Goal: Task Accomplishment & Management: Manage account settings

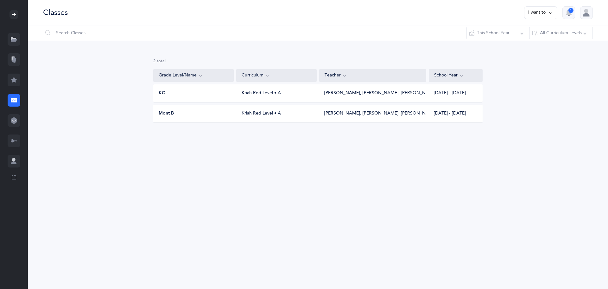
click at [14, 39] on icon at bounding box center [14, 40] width 6 height 3
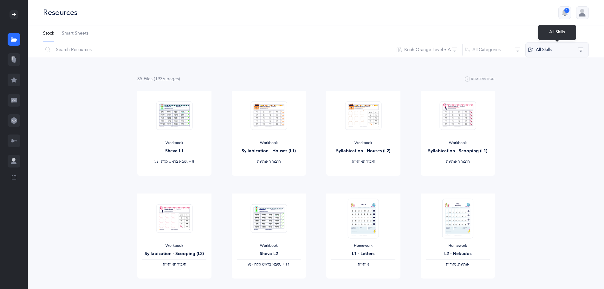
click at [540, 47] on button "All Skills" at bounding box center [556, 49] width 63 height 15
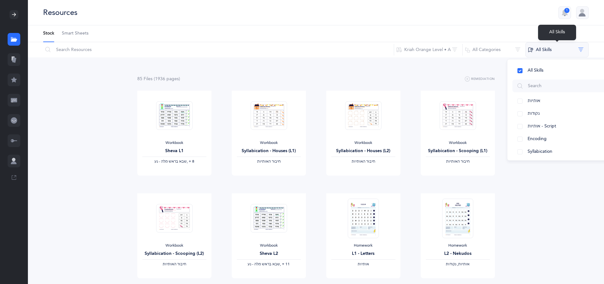
click at [540, 48] on button "All Skills" at bounding box center [556, 49] width 63 height 15
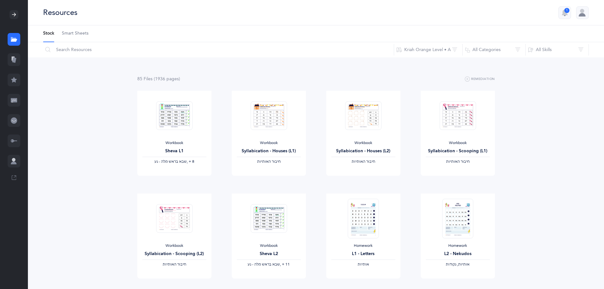
click at [435, 26] on ul "Stock Smart Sheets" at bounding box center [316, 33] width 576 height 17
click at [15, 14] on icon at bounding box center [13, 14] width 5 height 5
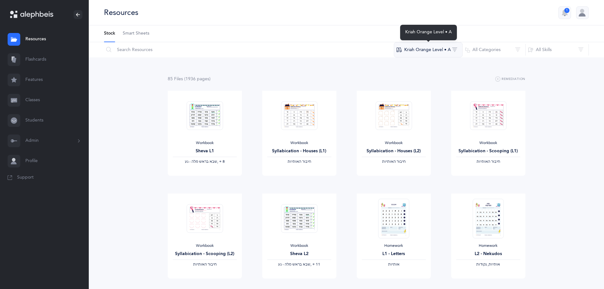
click at [418, 55] on button "Kriah Orange Level • A" at bounding box center [427, 49] width 69 height 15
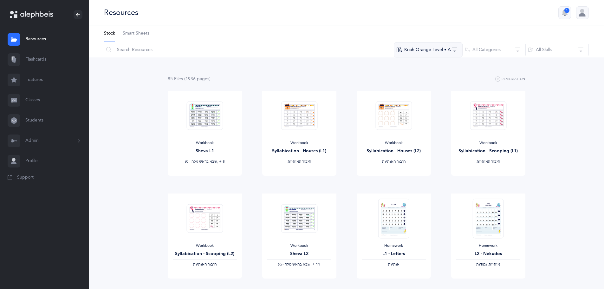
click at [432, 51] on button "Kriah Orange Level • A" at bounding box center [427, 49] width 69 height 15
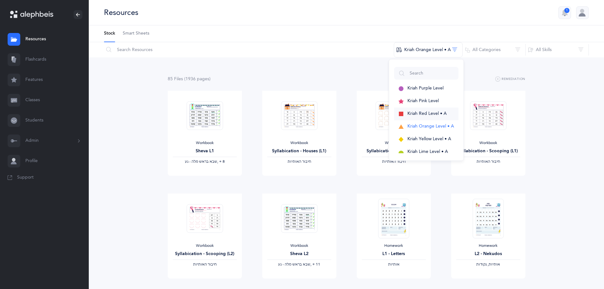
click at [431, 112] on span "Kriah Red Level • A" at bounding box center [426, 113] width 39 height 5
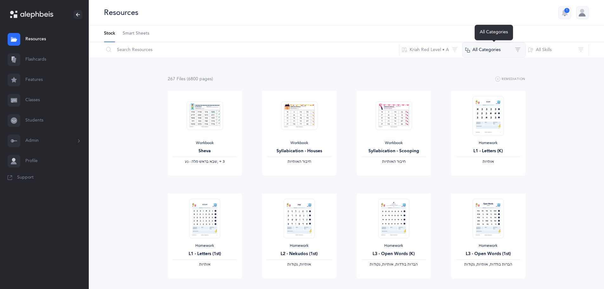
click at [490, 54] on button "All Categories" at bounding box center [493, 49] width 63 height 15
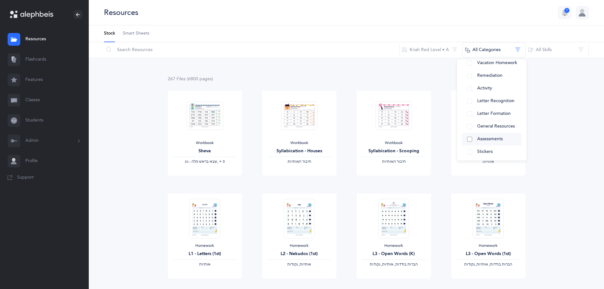
scroll to position [92, 0]
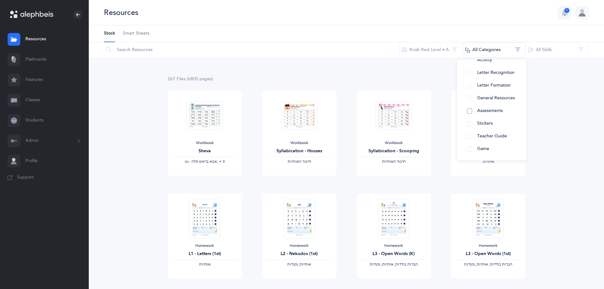
click at [487, 114] on button "Assessments" at bounding box center [492, 111] width 60 height 13
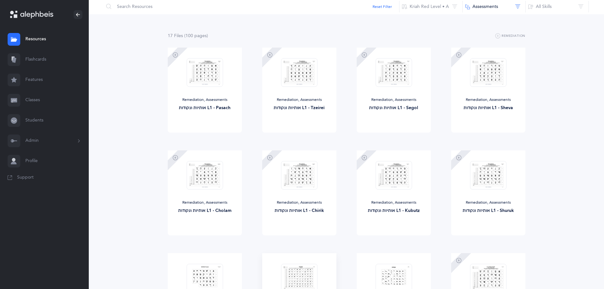
scroll to position [0, 0]
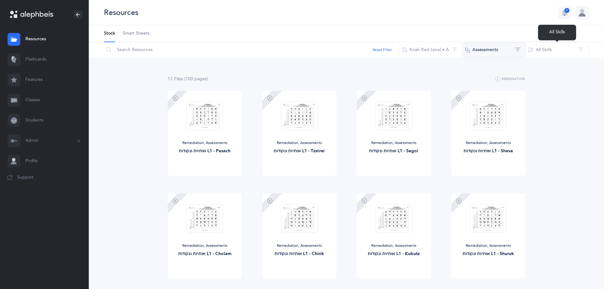
click at [517, 51] on button "Assessments" at bounding box center [493, 49] width 63 height 15
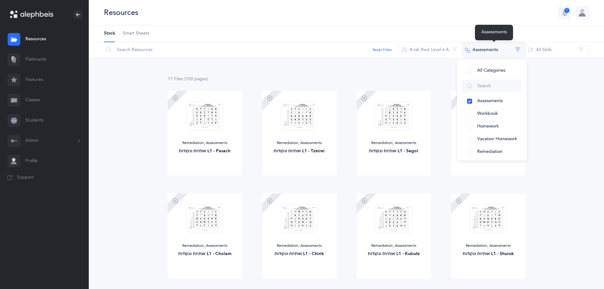
click at [506, 33] on div "Assessments" at bounding box center [494, 33] width 38 height 16
click at [514, 51] on button "Assessments" at bounding box center [493, 49] width 63 height 15
click at [519, 34] on ul "Stock Smart Sheets" at bounding box center [346, 33] width 515 height 17
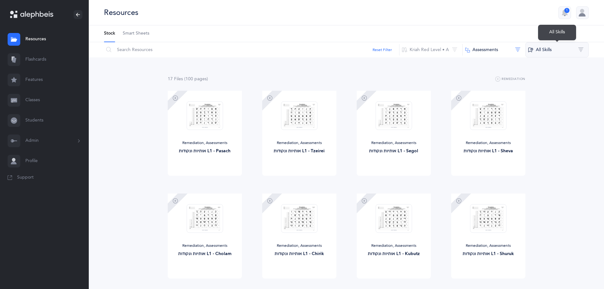
click at [557, 56] on button "All Skills" at bounding box center [556, 49] width 63 height 15
click at [518, 31] on ul "Stock Smart Sheets" at bounding box center [346, 33] width 515 height 17
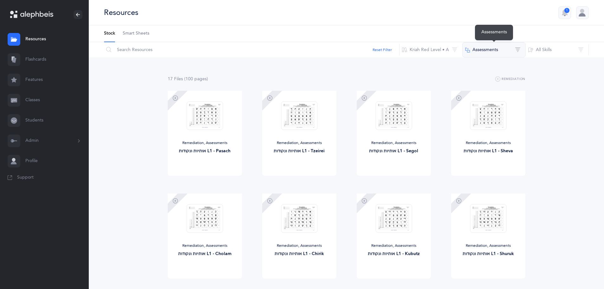
click at [506, 57] on button "Assessments" at bounding box center [493, 49] width 63 height 15
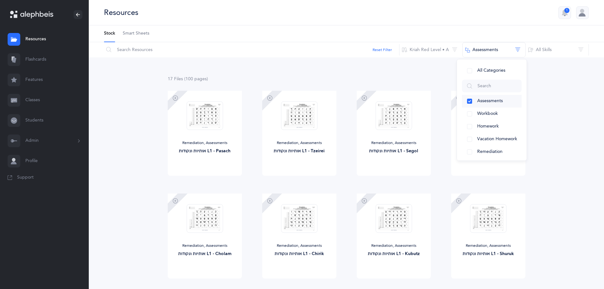
click at [471, 99] on button "Assessments" at bounding box center [492, 101] width 60 height 13
click at [465, 29] on ul "Stock Smart Sheets" at bounding box center [346, 33] width 515 height 17
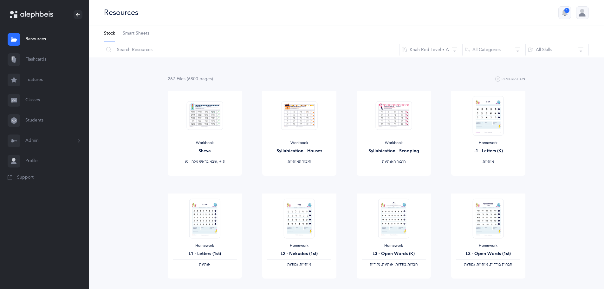
click at [29, 57] on link "Flashcards" at bounding box center [44, 59] width 89 height 20
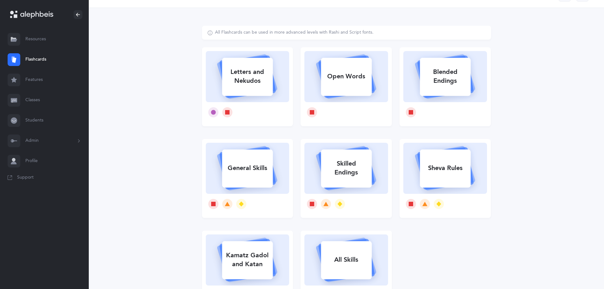
scroll to position [32, 0]
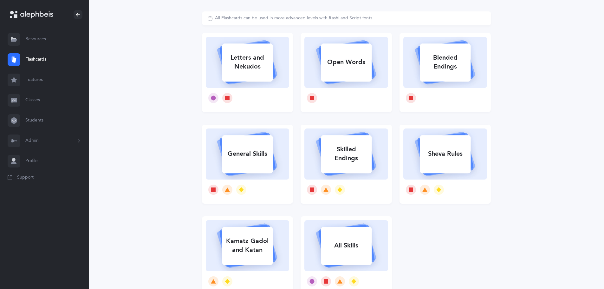
click at [233, 159] on div "General Skills" at bounding box center [247, 153] width 51 height 16
select select
select select "single"
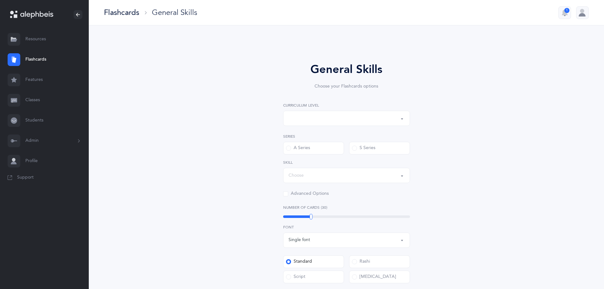
select select "1"
select select "Silent Letters"
select select
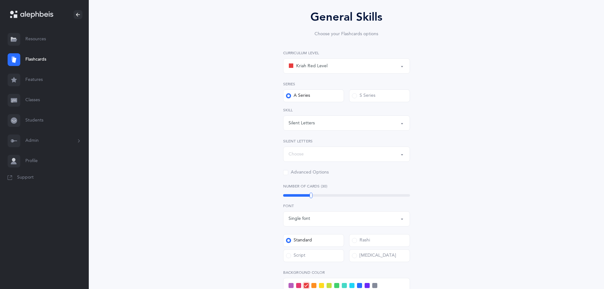
scroll to position [63, 0]
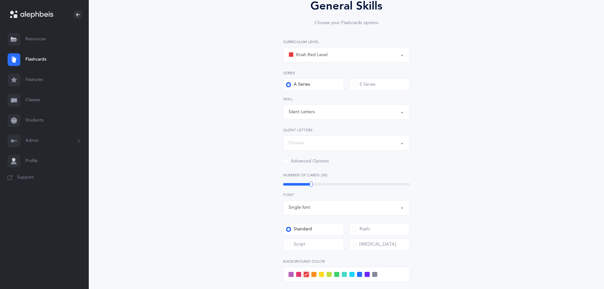
click at [316, 56] on div "Kriah Red Level" at bounding box center [307, 55] width 39 height 8
click at [302, 115] on div "Silent Letters" at bounding box center [301, 112] width 26 height 7
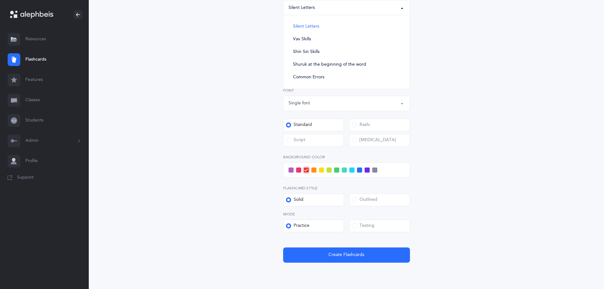
scroll to position [95, 0]
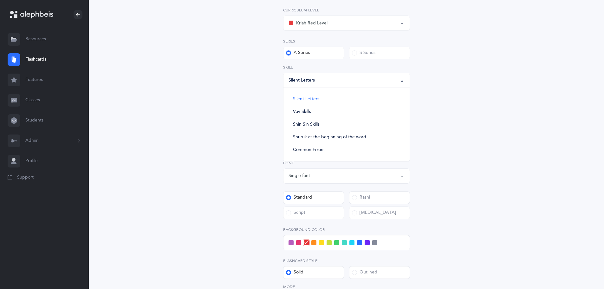
click at [265, 98] on div "General Skills Choose your Flashcards options Kriah Red Level Kriah Orange Leve…" at bounding box center [346, 150] width 162 height 369
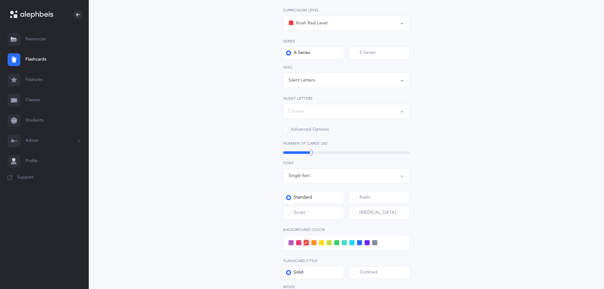
click at [332, 81] on div "Silent Letters" at bounding box center [346, 80] width 116 height 11
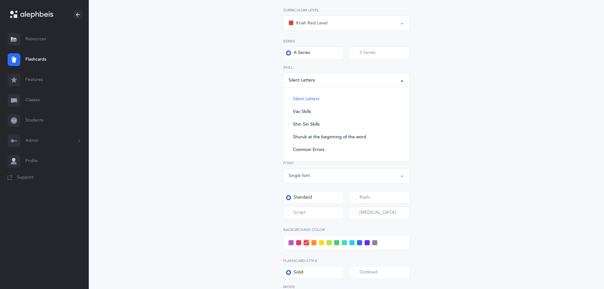
click at [305, 79] on div "Silent Letters" at bounding box center [301, 80] width 26 height 7
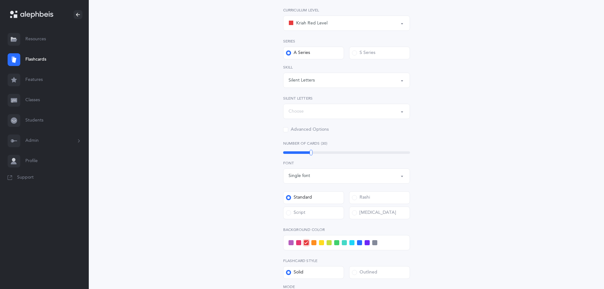
click at [305, 79] on div "Silent Letters" at bounding box center [301, 80] width 26 height 7
click at [323, 152] on span "Common Errors" at bounding box center [308, 150] width 31 height 6
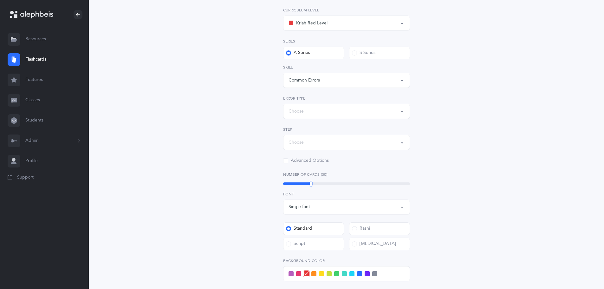
click at [328, 83] on div "Common Errors" at bounding box center [346, 80] width 116 height 11
click at [325, 151] on link "Common Errors" at bounding box center [346, 150] width 116 height 13
select select "Common Errors"
click at [315, 112] on div "Choose" at bounding box center [346, 111] width 116 height 11
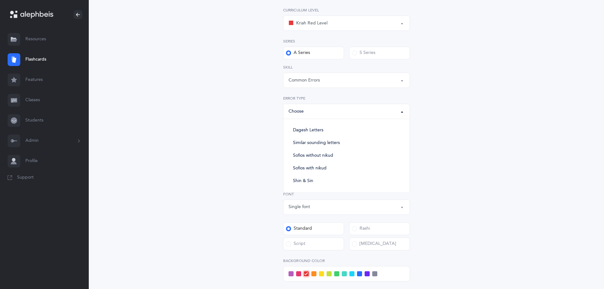
click at [265, 127] on div "General Skills Choose your Flashcards options Kriah Red Level Kriah Orange Leve…" at bounding box center [346, 166] width 162 height 400
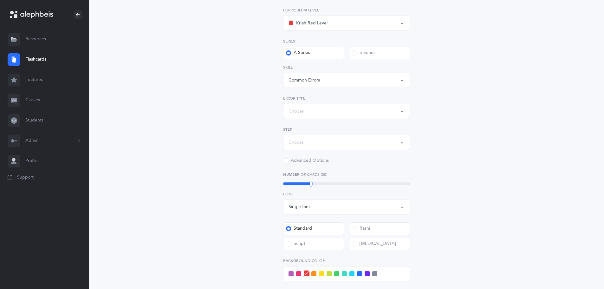
click at [310, 145] on div "Choose" at bounding box center [346, 142] width 116 height 11
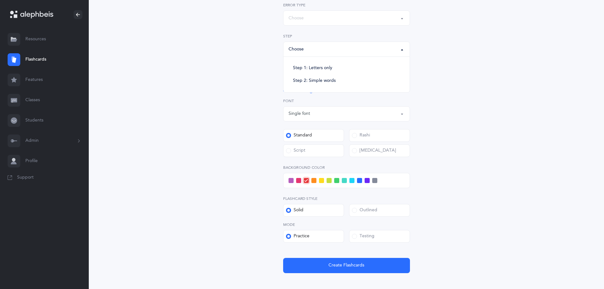
scroll to position [158, 0]
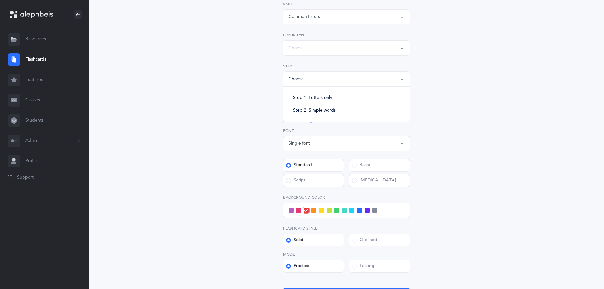
click at [416, 99] on div "General Skills Choose your Flashcards options Kriah Red Level Kriah Orange Leve…" at bounding box center [346, 102] width 162 height 400
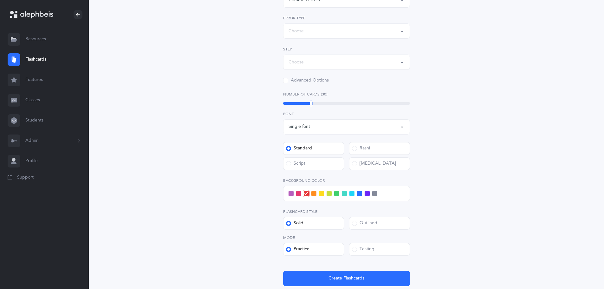
scroll to position [190, 0]
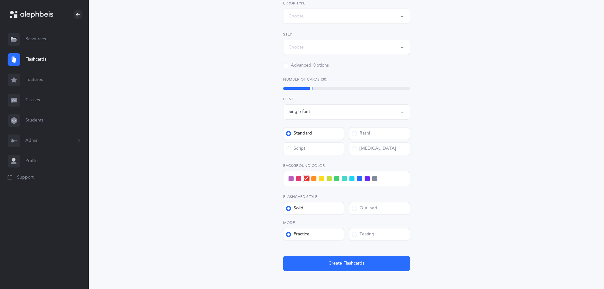
click at [306, 69] on div "Kriah Red Level Kriah Orange Level Kriah Yellow Level Kriah Red Level Kriah Red…" at bounding box center [346, 91] width 127 height 359
click at [284, 67] on span at bounding box center [285, 65] width 5 height 5
click at [0, 0] on input "Advanced Options" at bounding box center [0, 0] width 0 height 0
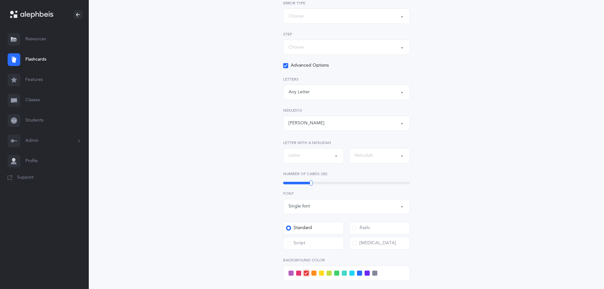
click at [286, 69] on div "Advanced Options Any Letter א בּ ב ג ד ה ו ז ח ט י כּ [DEMOGRAPHIC_DATA] כ [DEM…" at bounding box center [346, 116] width 127 height 108
click at [286, 66] on icon at bounding box center [285, 65] width 3 height 3
click at [0, 0] on input "Advanced Options" at bounding box center [0, 0] width 0 height 0
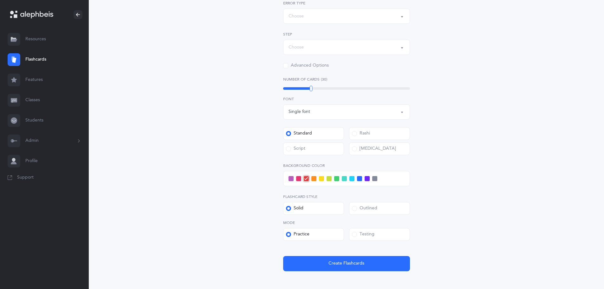
click at [288, 67] on div "Advanced Options" at bounding box center [306, 65] width 46 height 6
click at [0, 0] on input "Advanced Options" at bounding box center [0, 0] width 0 height 0
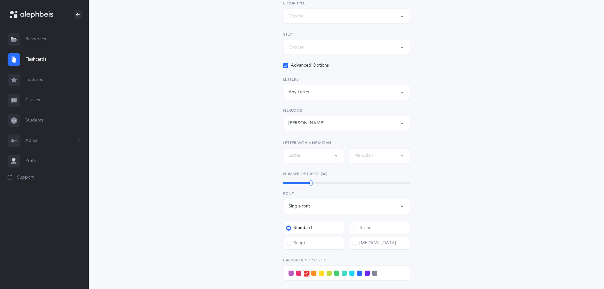
click at [286, 67] on icon at bounding box center [285, 65] width 3 height 3
click at [0, 0] on input "Advanced Options" at bounding box center [0, 0] width 0 height 0
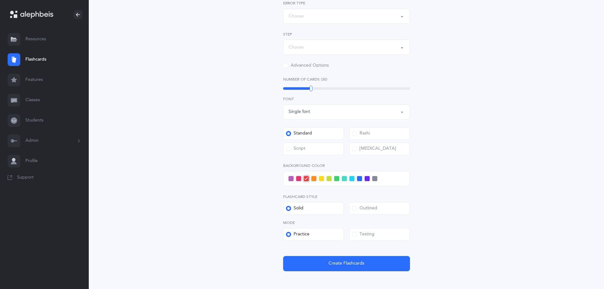
click at [299, 110] on div "Single font" at bounding box center [299, 111] width 22 height 7
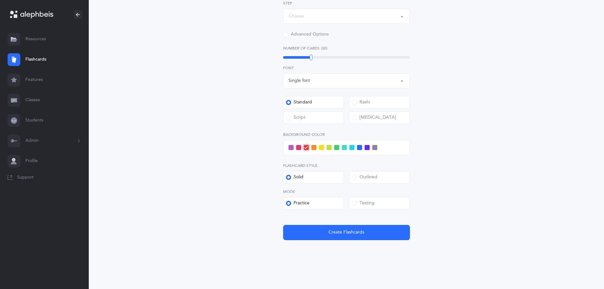
scroll to position [223, 0]
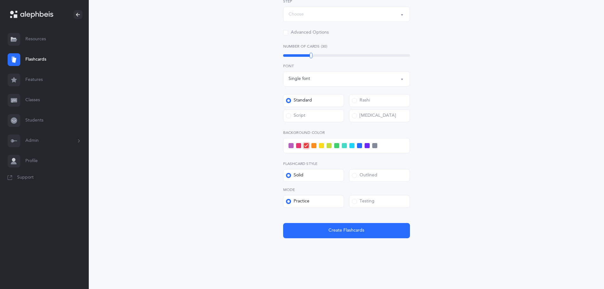
click at [356, 200] on span at bounding box center [354, 201] width 5 height 5
click at [0, 0] on input "Testing" at bounding box center [0, 0] width 0 height 0
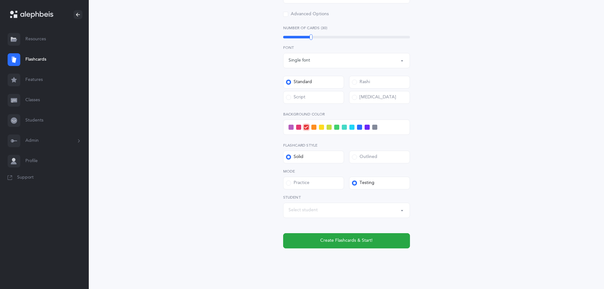
scroll to position [252, 0]
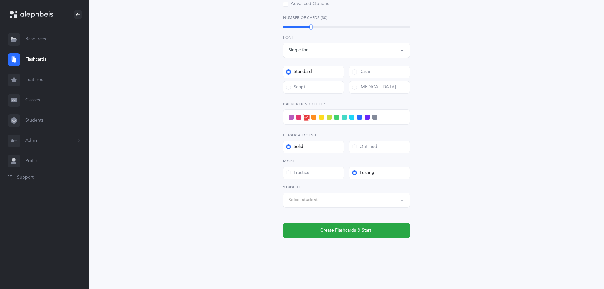
click at [355, 201] on div "Select student" at bounding box center [346, 200] width 116 height 11
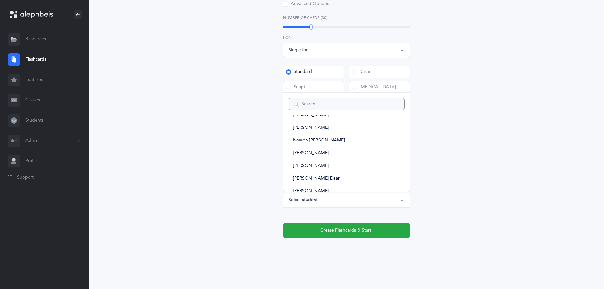
scroll to position [222, 0]
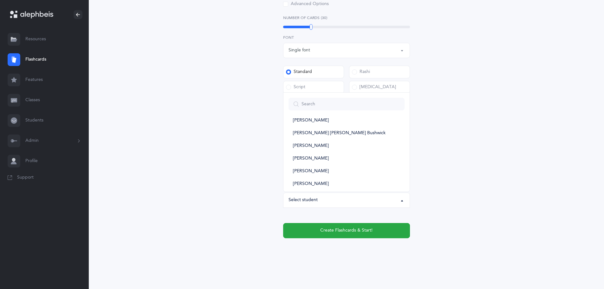
click at [468, 143] on div "General Skills Choose your Flashcards options Kriah Red Level Kriah Orange Leve…" at bounding box center [346, 28] width 289 height 472
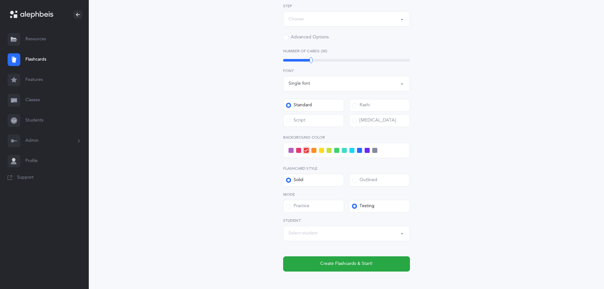
scroll to position [252, 0]
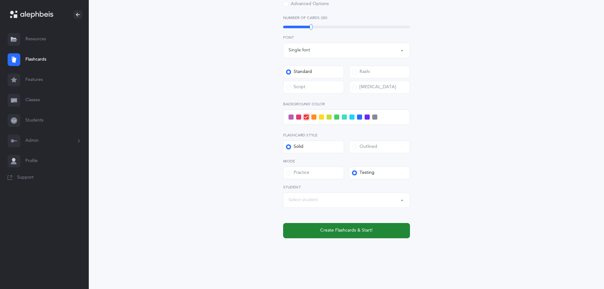
click at [361, 229] on span "Create Flashcards & Start!" at bounding box center [346, 230] width 52 height 7
select select
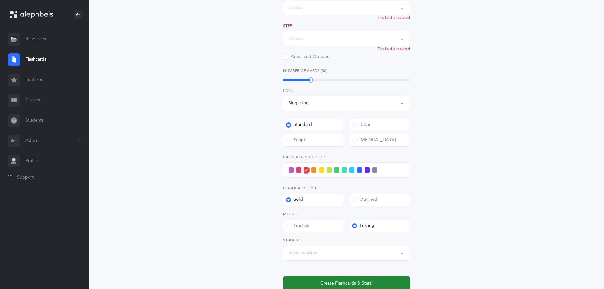
click at [363, 280] on span "Create Flashcards & Start!" at bounding box center [346, 283] width 52 height 7
click at [370, 252] on div "Select student" at bounding box center [346, 252] width 116 height 11
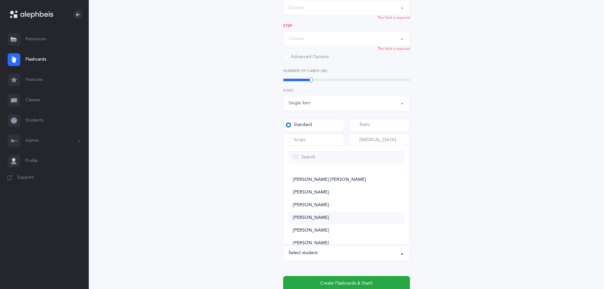
click at [371, 215] on link "[PERSON_NAME]" at bounding box center [346, 217] width 116 height 13
select select "14985"
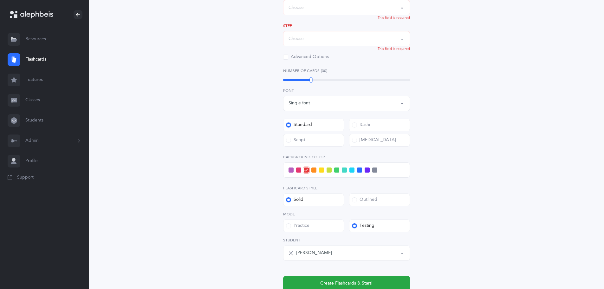
click at [292, 255] on icon at bounding box center [290, 252] width 5 height 5
select select
click at [306, 226] on div "Practice" at bounding box center [297, 225] width 23 height 6
click at [0, 0] on input "Practice" at bounding box center [0, 0] width 0 height 0
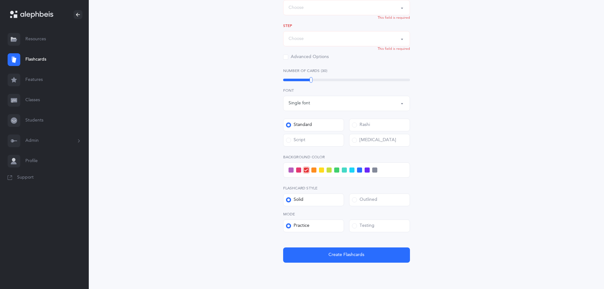
click at [358, 227] on div "Testing" at bounding box center [363, 225] width 22 height 6
click at [0, 0] on input "Testing" at bounding box center [0, 0] width 0 height 0
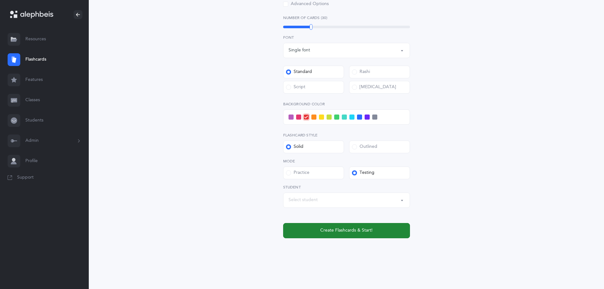
click at [345, 229] on span "Create Flashcards & Start!" at bounding box center [346, 230] width 52 height 7
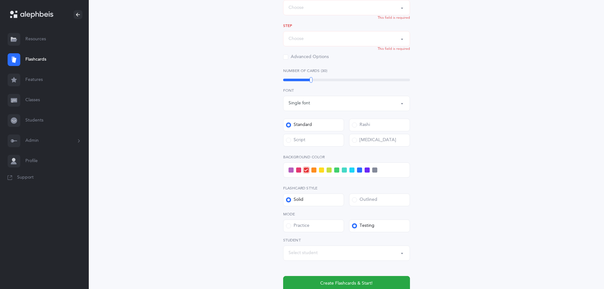
click at [357, 257] on div "Select student" at bounding box center [346, 252] width 116 height 11
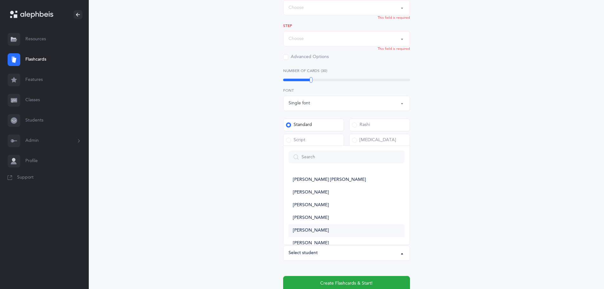
click at [356, 231] on link "[PERSON_NAME]" at bounding box center [346, 230] width 116 height 13
select select "14958"
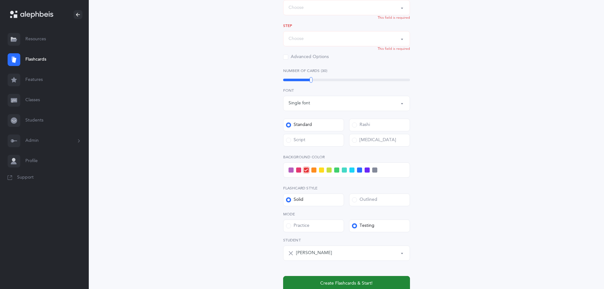
click at [352, 284] on span "Create Flashcards & Start!" at bounding box center [346, 283] width 52 height 7
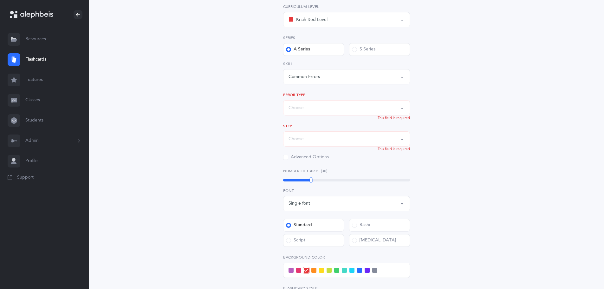
scroll to position [93, 0]
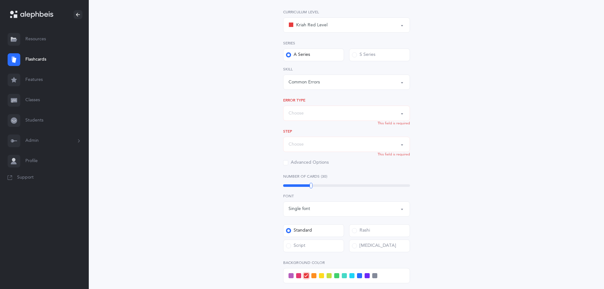
click at [402, 112] on button "Choose" at bounding box center [346, 112] width 127 height 15
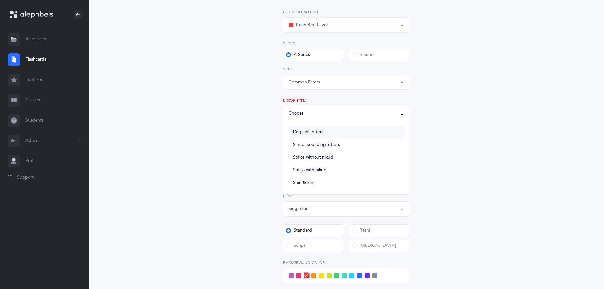
click at [395, 137] on link "Dagesh Letters" at bounding box center [346, 132] width 116 height 13
select select "Dagesh Letters"
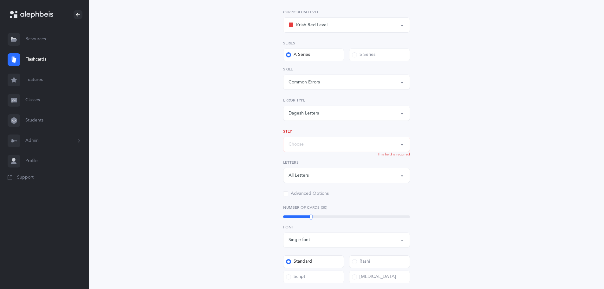
click at [393, 147] on div "Choose" at bounding box center [346, 144] width 116 height 11
click at [393, 169] on link "Step 1: Letters only" at bounding box center [346, 163] width 116 height 13
select select "Letters Only"
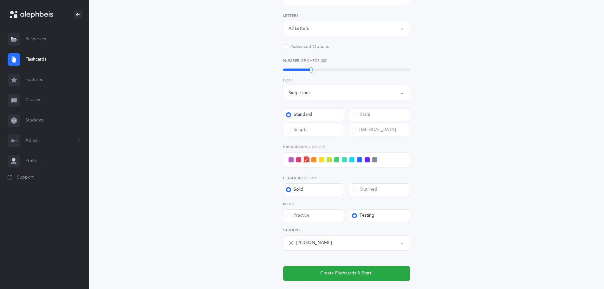
scroll to position [283, 0]
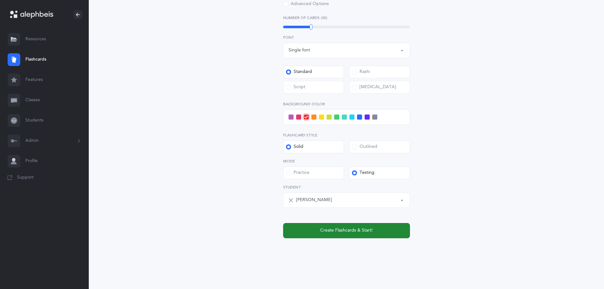
click at [379, 229] on button "Create Flashcards & Start!" at bounding box center [346, 230] width 127 height 15
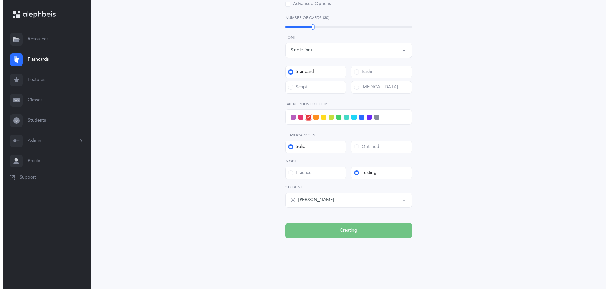
scroll to position [0, 0]
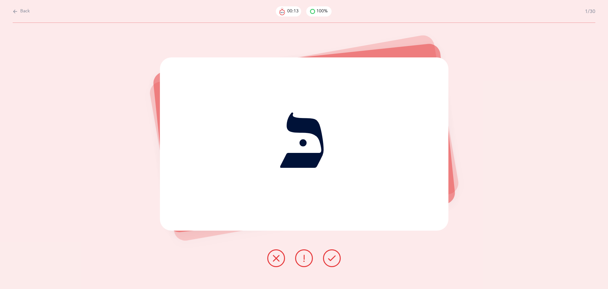
click at [331, 260] on icon at bounding box center [332, 258] width 8 height 8
click at [281, 259] on button at bounding box center [276, 258] width 18 height 18
click at [333, 261] on icon at bounding box center [332, 258] width 8 height 8
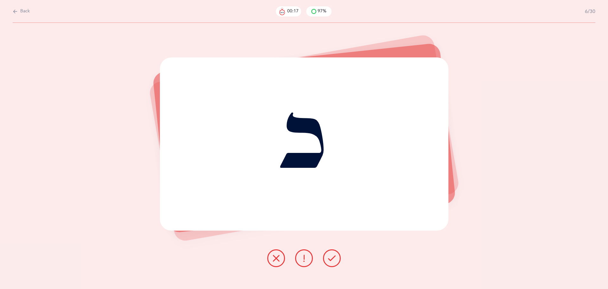
click at [333, 261] on icon at bounding box center [332, 258] width 8 height 8
click at [332, 261] on icon at bounding box center [332, 258] width 8 height 8
click at [328, 261] on button at bounding box center [332, 258] width 18 height 18
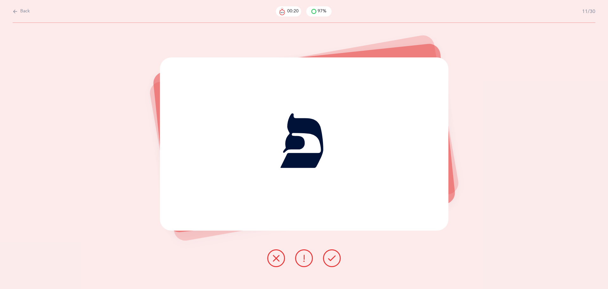
click at [330, 259] on icon at bounding box center [332, 258] width 8 height 8
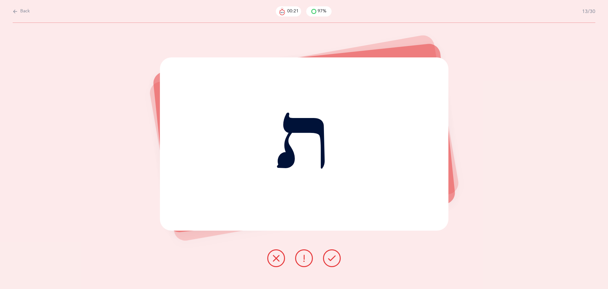
click at [330, 259] on icon at bounding box center [332, 258] width 8 height 8
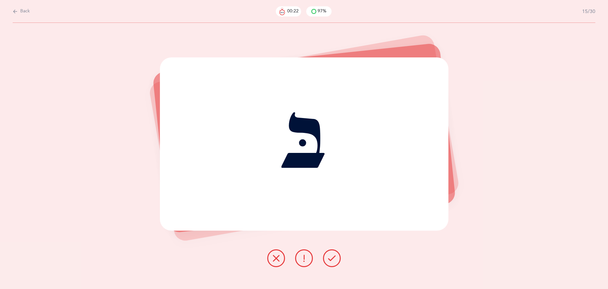
click at [330, 259] on icon at bounding box center [332, 258] width 8 height 8
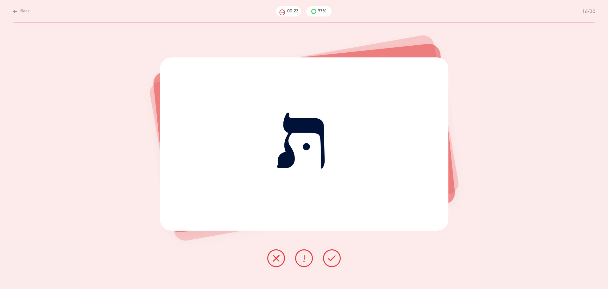
click at [330, 259] on icon at bounding box center [332, 258] width 8 height 8
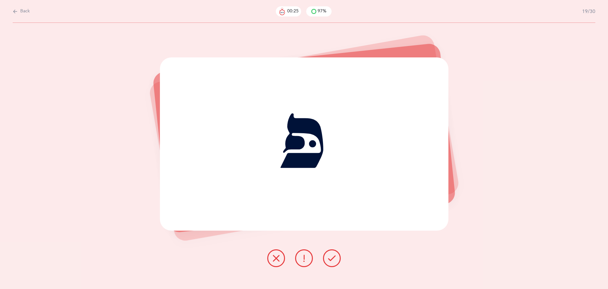
click at [330, 259] on icon at bounding box center [332, 258] width 8 height 8
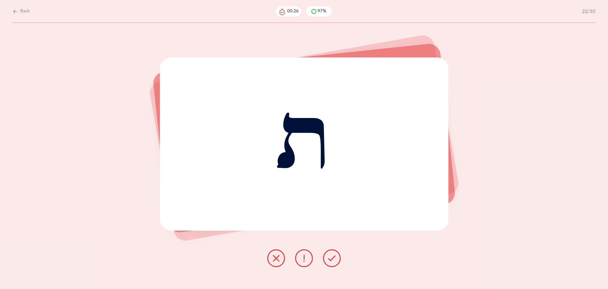
click at [330, 259] on icon at bounding box center [332, 258] width 8 height 8
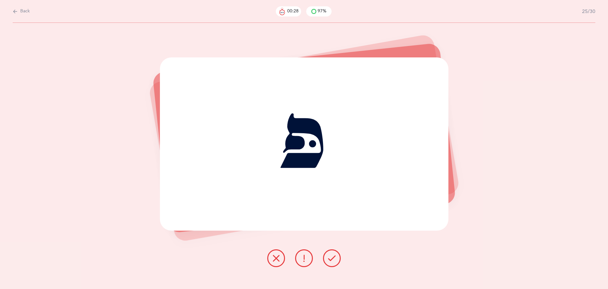
click at [330, 259] on icon at bounding box center [332, 258] width 8 height 8
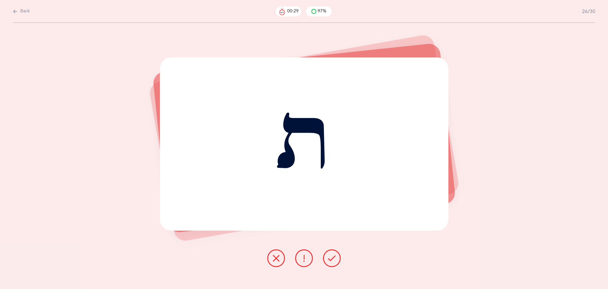
click at [330, 259] on icon at bounding box center [332, 258] width 8 height 8
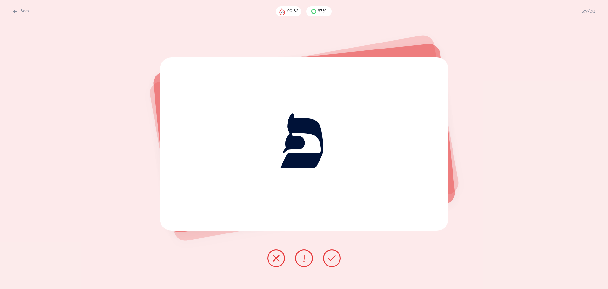
click at [330, 259] on icon at bounding box center [332, 258] width 8 height 8
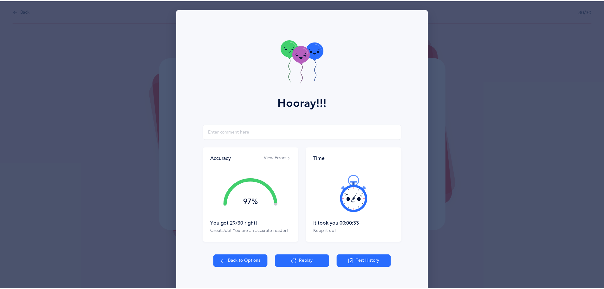
scroll to position [13, 0]
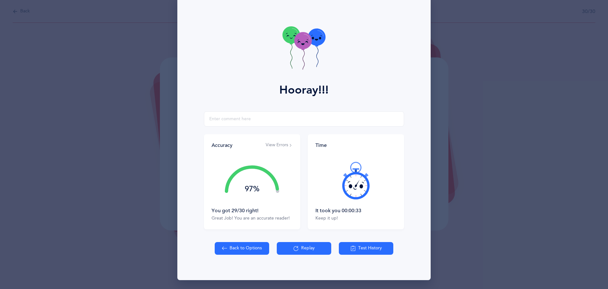
click at [256, 248] on button "Back to Options" at bounding box center [242, 248] width 54 height 13
select select "Common Errors"
select select "Dagesh Letters"
select select "Letters Only"
select select "single"
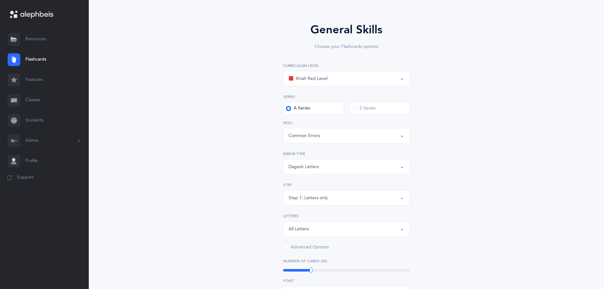
scroll to position [0, 0]
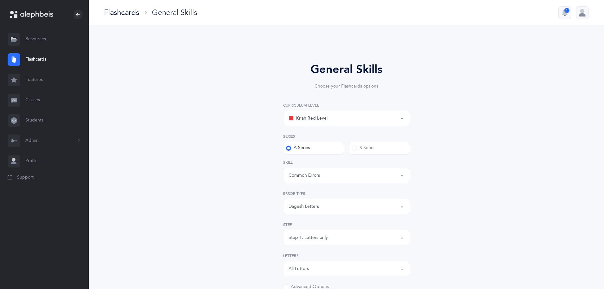
click at [38, 83] on link "Features" at bounding box center [44, 80] width 89 height 20
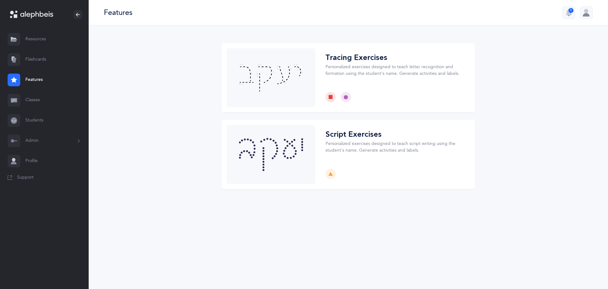
click at [39, 102] on link "Classes" at bounding box center [44, 100] width 89 height 20
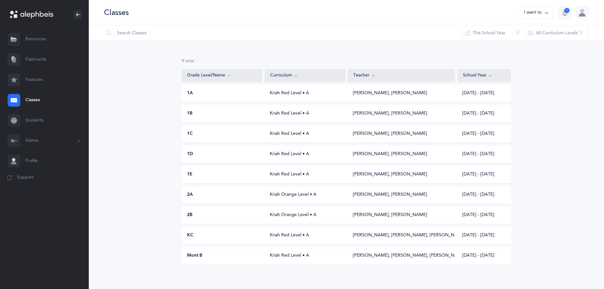
click at [241, 171] on div "1E" at bounding box center [222, 174] width 80 height 6
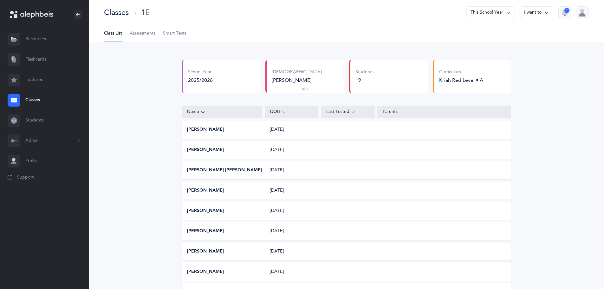
click at [139, 34] on span "Assessments" at bounding box center [143, 33] width 26 height 6
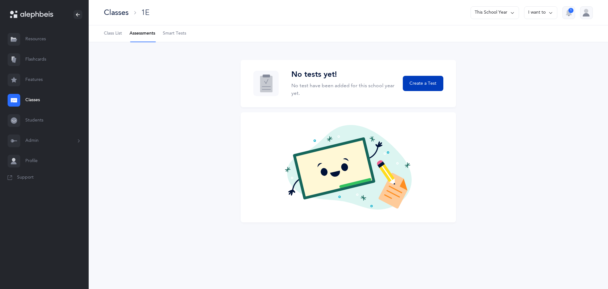
click at [413, 82] on span "Create a Test" at bounding box center [423, 83] width 27 height 7
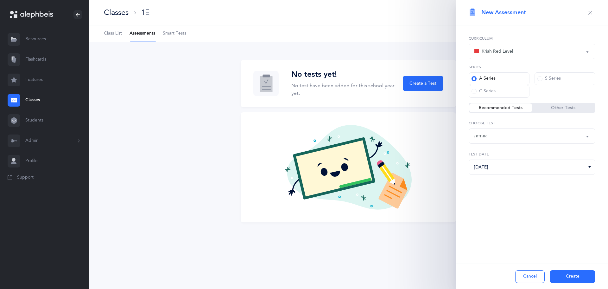
click at [554, 111] on div "Other Tests" at bounding box center [563, 107] width 63 height 9
click at [554, 109] on label "Other Tests" at bounding box center [563, 108] width 63 height 6
click at [0, 0] on input "Other Tests" at bounding box center [0, 0] width 0 height 0
click at [516, 107] on label "Recommended Tests" at bounding box center [501, 108] width 63 height 6
click at [0, 0] on input "Recommended Tests" at bounding box center [0, 0] width 0 height 0
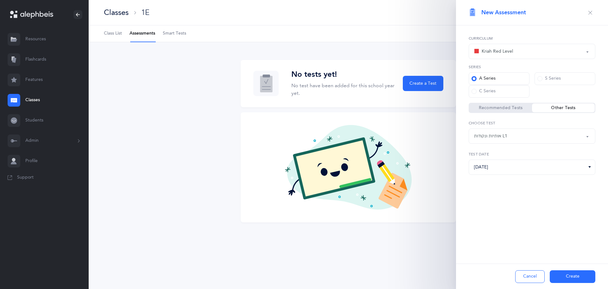
select select "2"
click at [516, 107] on label "Recommended Tests" at bounding box center [501, 108] width 63 height 6
click at [0, 0] on input "Recommended Tests" at bounding box center [0, 0] width 0 height 0
click at [516, 107] on label "Recommended Tests" at bounding box center [501, 108] width 63 height 6
click at [0, 0] on input "Recommended Tests" at bounding box center [0, 0] width 0 height 0
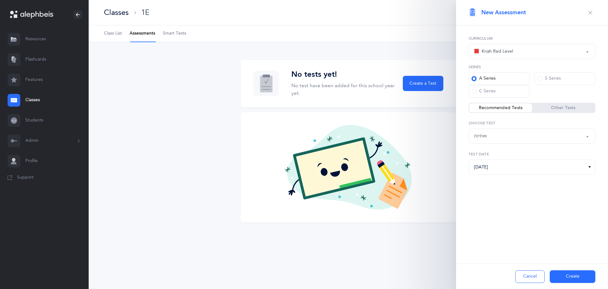
click at [567, 277] on button "Create" at bounding box center [573, 276] width 46 height 13
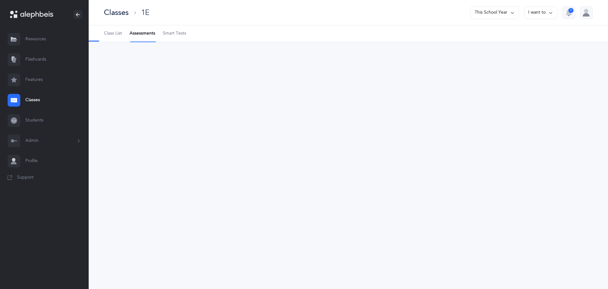
select select "2"
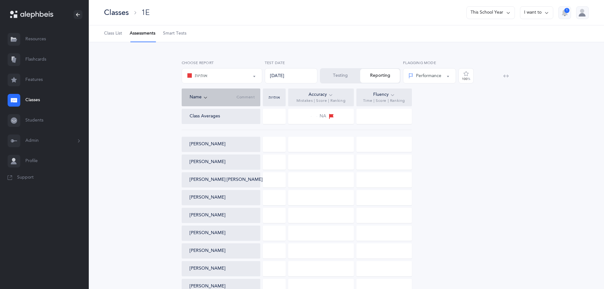
click at [376, 73] on div "Testing Reporting" at bounding box center [360, 75] width 80 height 15
click at [342, 77] on button "Testing" at bounding box center [340, 76] width 40 height 14
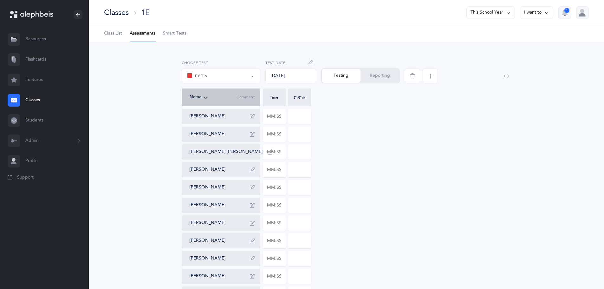
click at [300, 116] on input at bounding box center [299, 116] width 22 height 15
click at [335, 77] on div "Testing Reporting" at bounding box center [360, 75] width 79 height 15
click at [333, 77] on div "Testing Reporting" at bounding box center [360, 75] width 79 height 15
click at [252, 119] on button "button" at bounding box center [252, 116] width 10 height 10
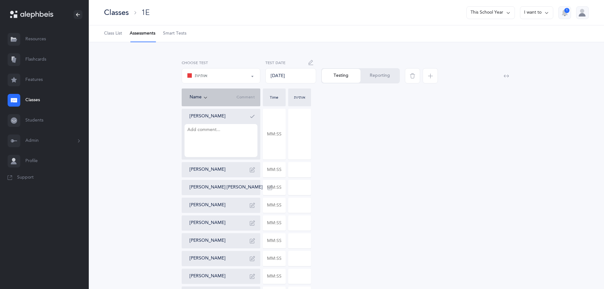
click at [255, 117] on button "button" at bounding box center [252, 116] width 10 height 10
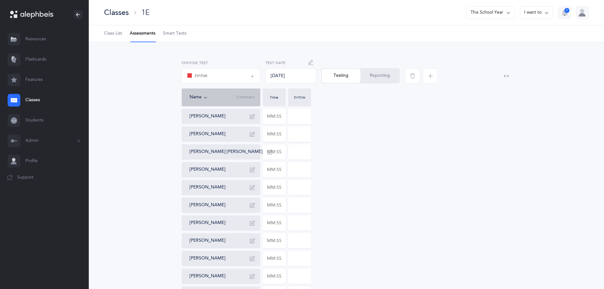
click at [338, 78] on div "Testing Reporting" at bounding box center [360, 75] width 79 height 15
drag, startPoint x: 366, startPoint y: 69, endPoint x: 374, endPoint y: 80, distance: 13.1
click at [374, 80] on button "Reporting" at bounding box center [379, 76] width 39 height 14
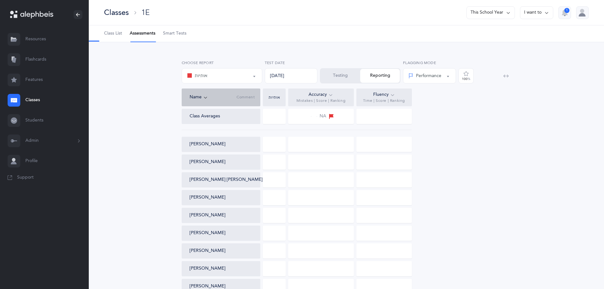
click at [375, 80] on div "Testing Reporting" at bounding box center [360, 75] width 80 height 15
click at [378, 75] on div "Testing Reporting" at bounding box center [360, 75] width 80 height 15
click at [353, 75] on button "Testing" at bounding box center [340, 76] width 40 height 14
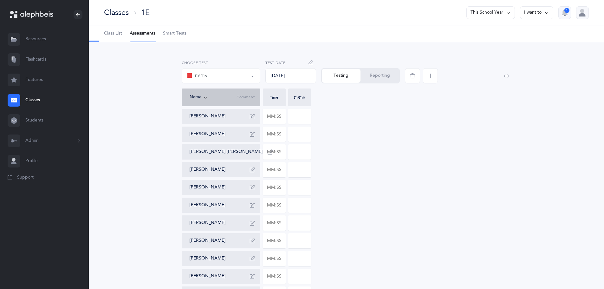
click at [377, 77] on button "Reporting" at bounding box center [379, 76] width 39 height 14
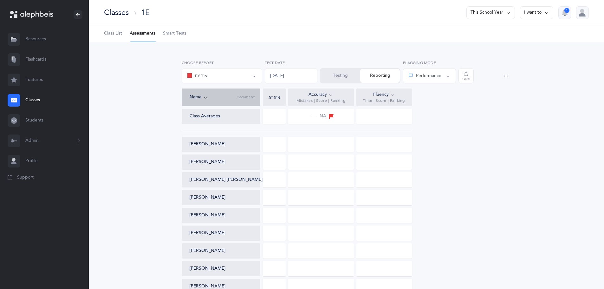
click at [549, 9] on button "I want to" at bounding box center [536, 12] width 33 height 13
click at [441, 20] on div "Classes 1E This School Year I want to Print reports Edit class Print assessment…" at bounding box center [346, 12] width 515 height 25
click at [381, 72] on div "Testing Reporting" at bounding box center [360, 75] width 80 height 15
click at [378, 78] on div "Testing Reporting" at bounding box center [360, 75] width 80 height 15
click at [332, 77] on button "Testing" at bounding box center [340, 76] width 40 height 14
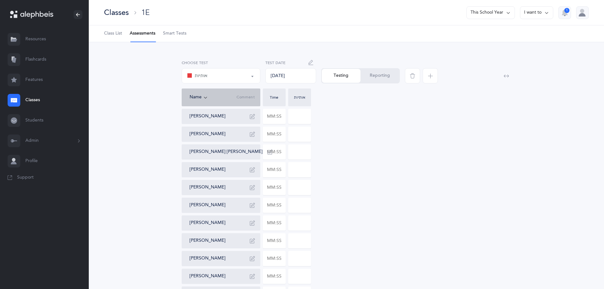
click at [436, 78] on span "button" at bounding box center [429, 75] width 15 height 15
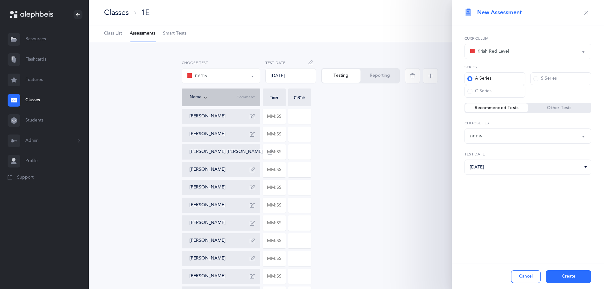
click at [586, 10] on button "button" at bounding box center [586, 13] width 10 height 10
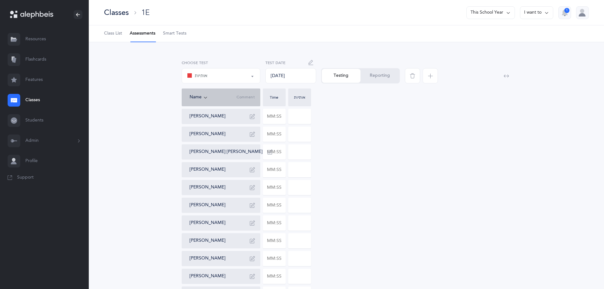
click at [412, 76] on icon "button" at bounding box center [412, 75] width 5 height 5
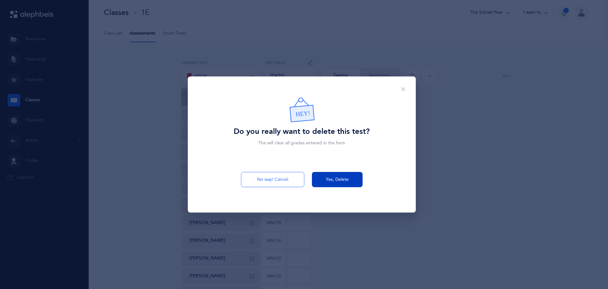
click at [349, 182] on button "Yes, Delete" at bounding box center [337, 179] width 51 height 15
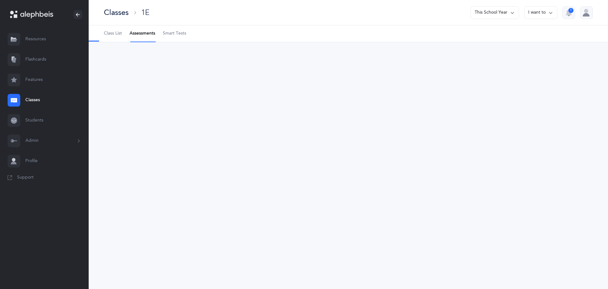
select select "2"
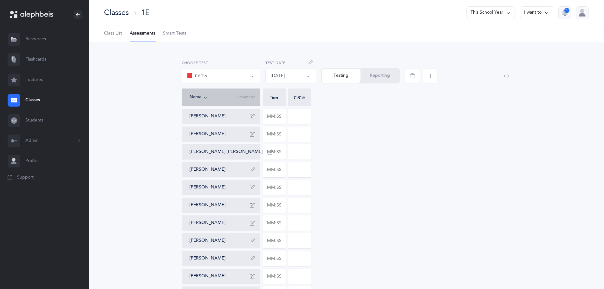
click at [412, 81] on span "button" at bounding box center [412, 75] width 15 height 15
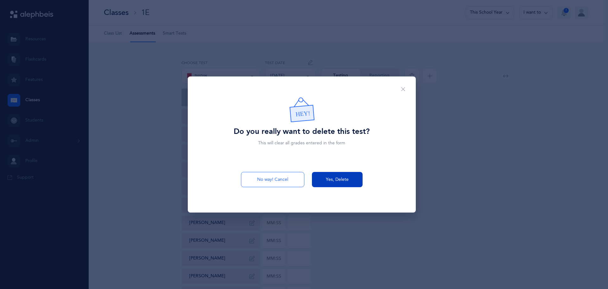
click at [351, 176] on button "Yes, Delete" at bounding box center [337, 179] width 51 height 15
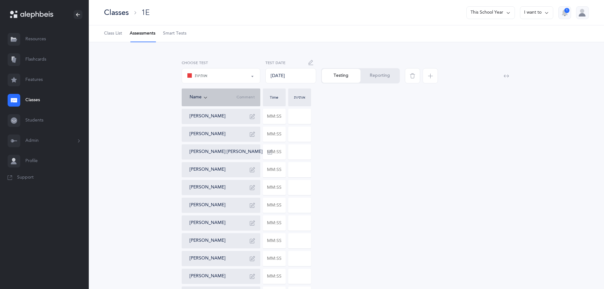
click at [117, 15] on div "Classes" at bounding box center [116, 12] width 25 height 10
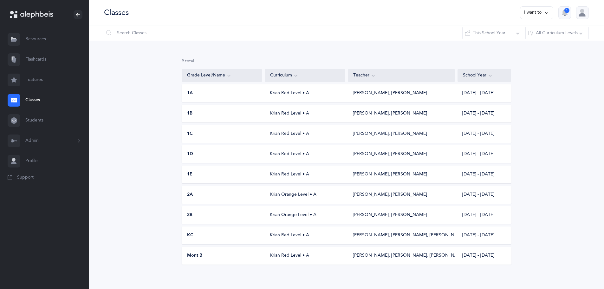
click at [27, 176] on span "Support" at bounding box center [25, 177] width 16 height 6
